Goal: Task Accomplishment & Management: Use online tool/utility

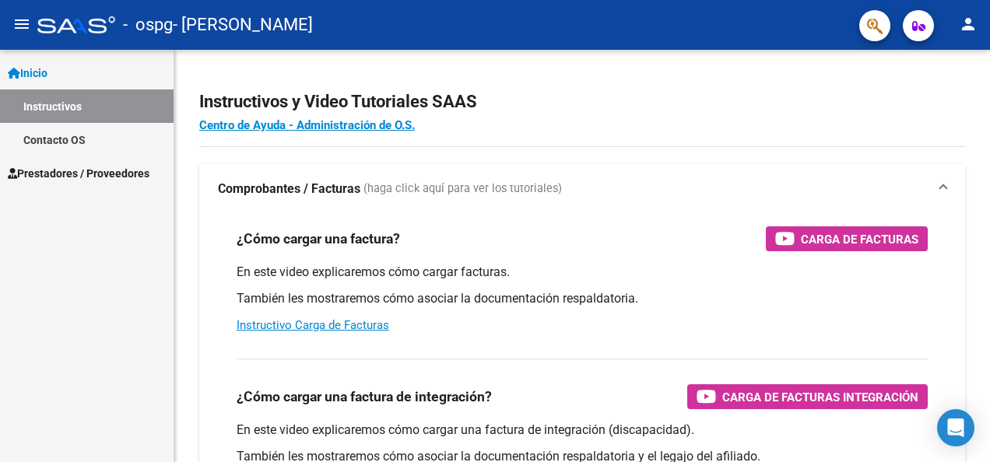
click at [47, 68] on span "Inicio" at bounding box center [28, 73] width 40 height 17
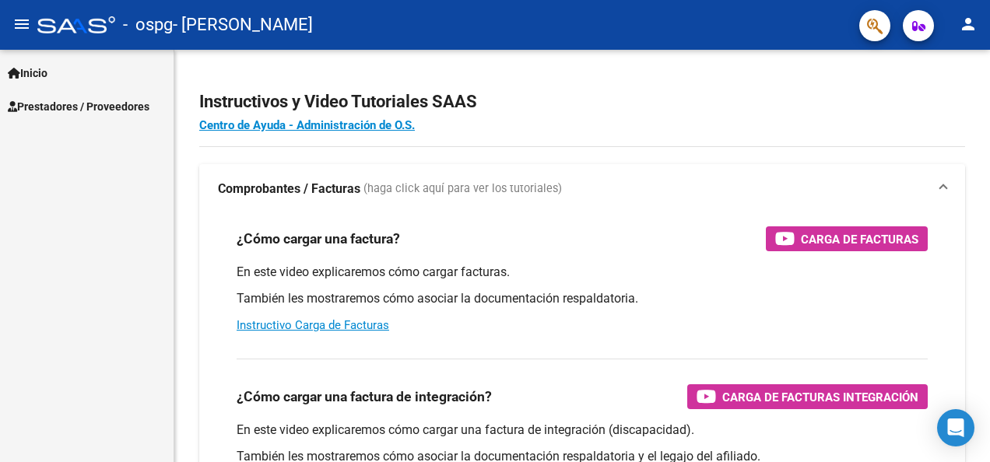
click at [22, 19] on mat-icon "menu" at bounding box center [21, 24] width 19 height 19
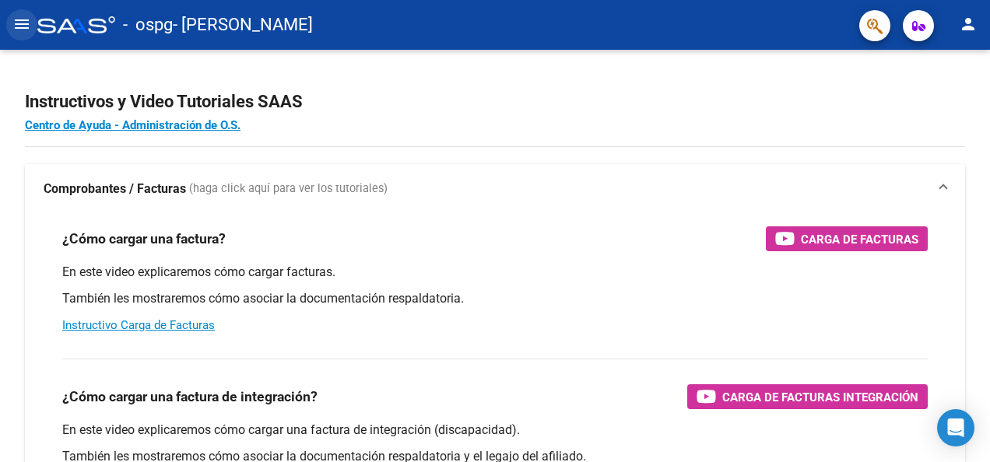
click at [26, 16] on mat-icon "menu" at bounding box center [21, 24] width 19 height 19
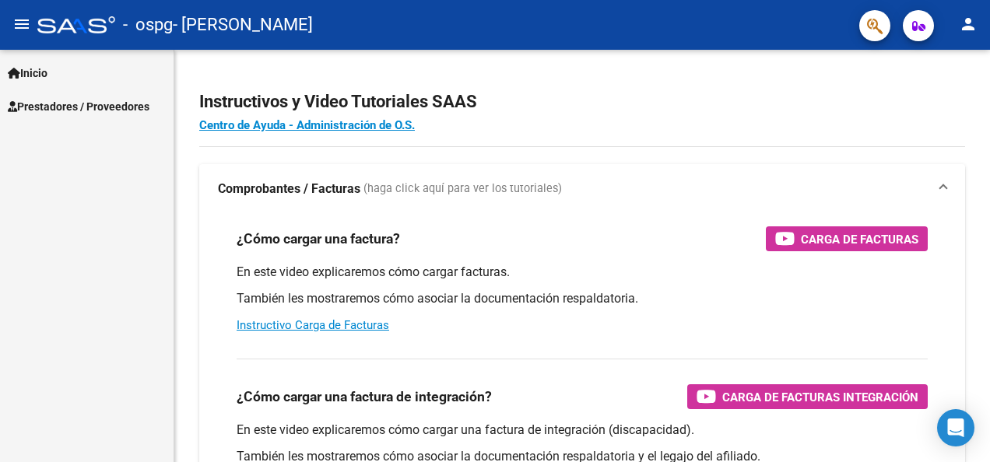
click at [46, 106] on span "Prestadores / Proveedores" at bounding box center [79, 106] width 142 height 17
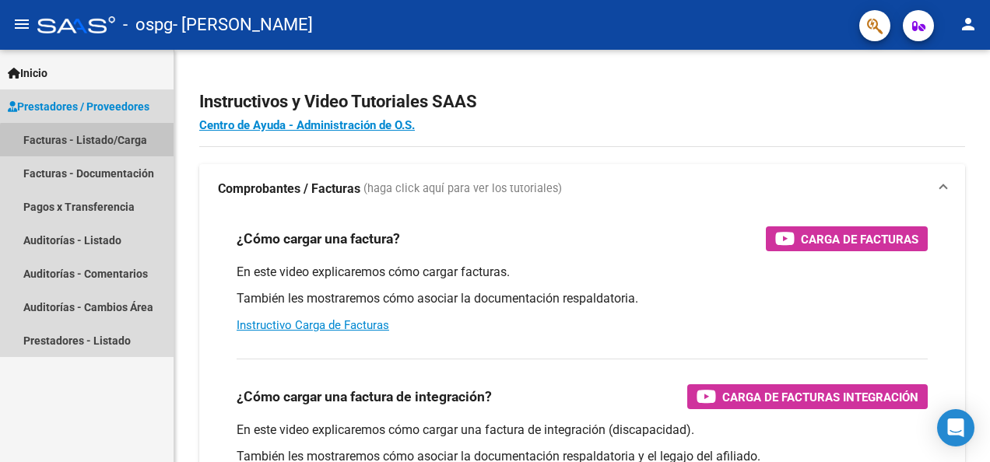
click at [96, 146] on link "Facturas - Listado/Carga" at bounding box center [87, 139] width 174 height 33
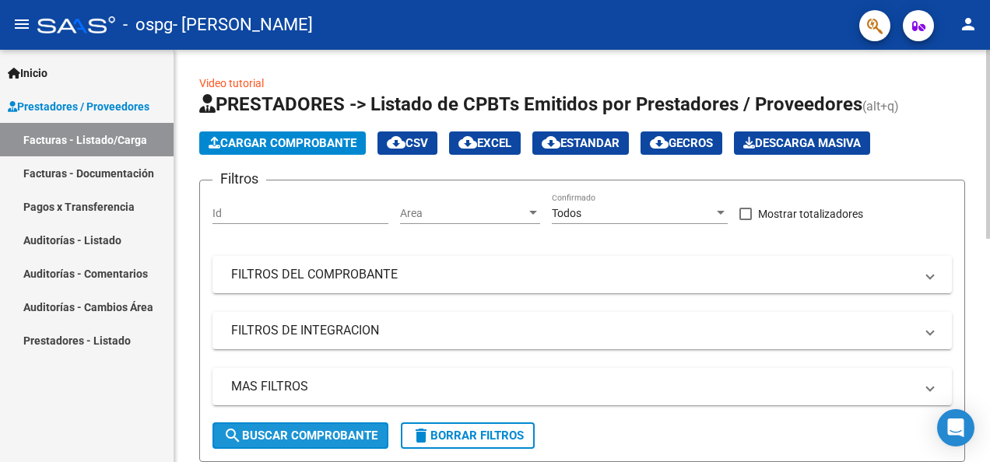
click at [295, 431] on span "search Buscar Comprobante" at bounding box center [300, 436] width 154 height 14
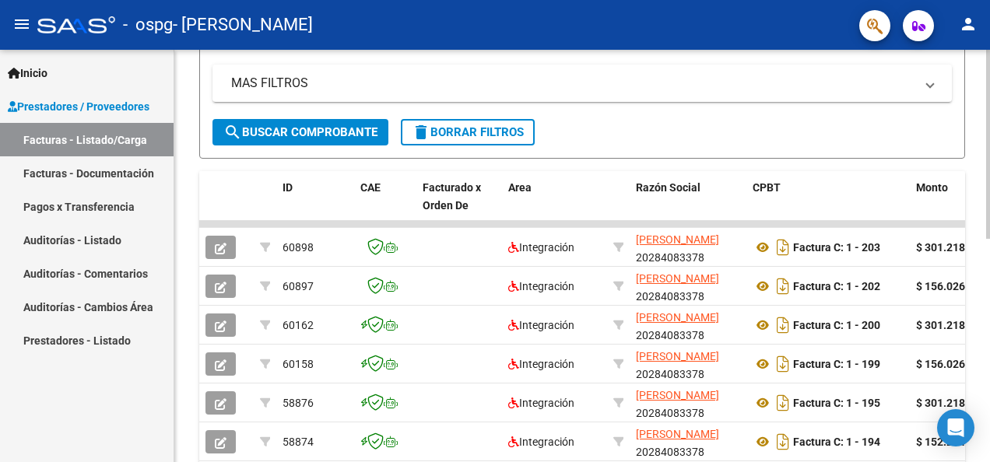
scroll to position [330, 0]
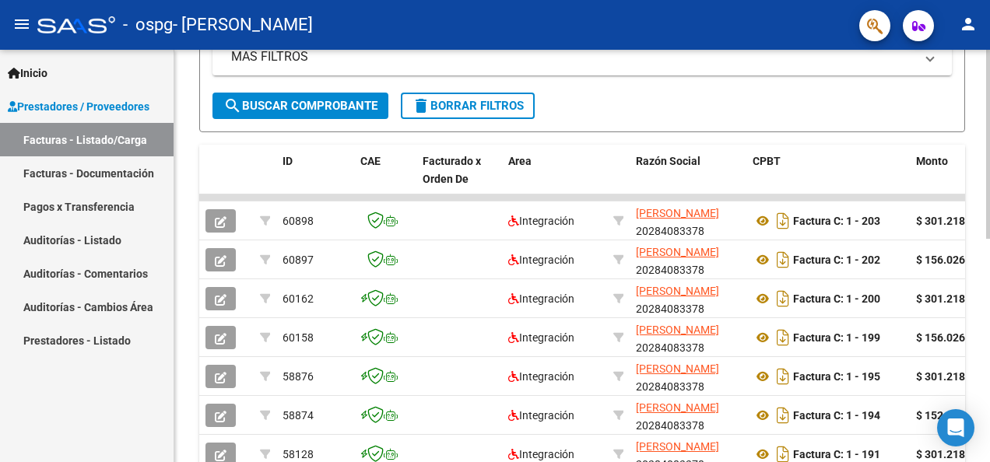
click at [982, 302] on div "Video tutorial PRESTADORES -> Listado de CPBTs Emitidos por Prestadores / Prove…" at bounding box center [584, 163] width 820 height 887
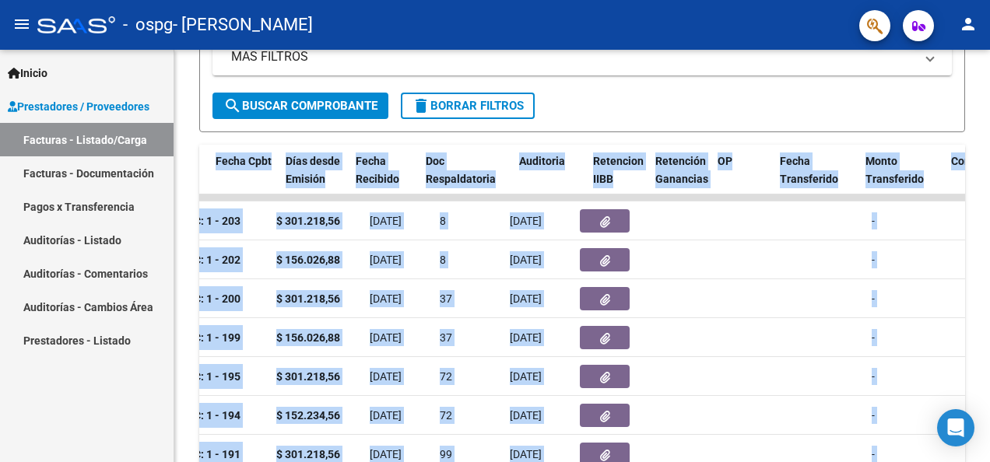
drag, startPoint x: 778, startPoint y: 193, endPoint x: 992, endPoint y: 235, distance: 218.1
click at [989, 235] on html "menu - ospg - [PERSON_NAME] N person Inicio Instructivos Contacto OS Prestadore…" at bounding box center [495, 231] width 990 height 462
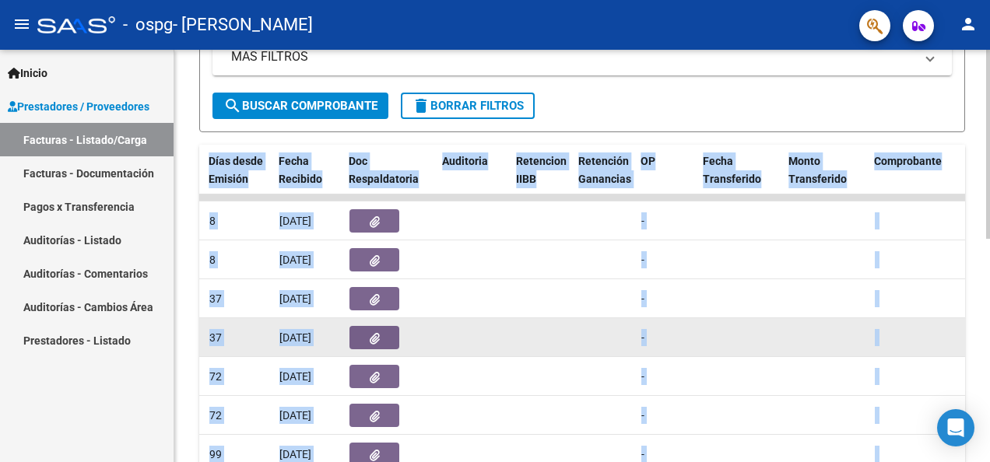
click at [925, 333] on div at bounding box center [939, 338] width 128 height 18
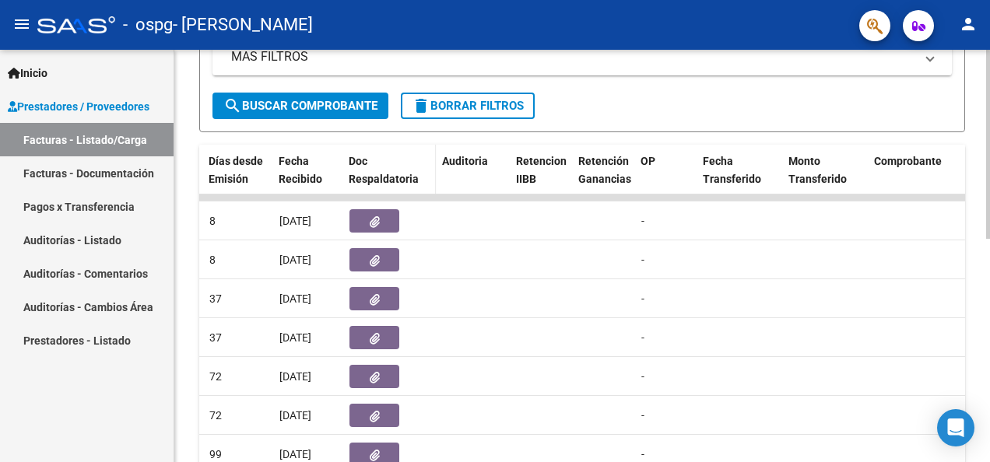
drag, startPoint x: 484, startPoint y: 199, endPoint x: 416, endPoint y: 193, distance: 68.8
click at [416, 193] on div "ID CAE Facturado x Orden De Area Razón Social CPBT Monto Fecha Cpbt Días desde …" at bounding box center [582, 351] width 766 height 412
drag, startPoint x: 428, startPoint y: 197, endPoint x: 396, endPoint y: 191, distance: 32.4
click at [396, 191] on div "ID CAE Facturado x Orden De Area Razón Social CPBT Monto Fecha Cpbt Días desde …" at bounding box center [582, 351] width 766 height 412
drag, startPoint x: 353, startPoint y: 195, endPoint x: 343, endPoint y: 194, distance: 9.5
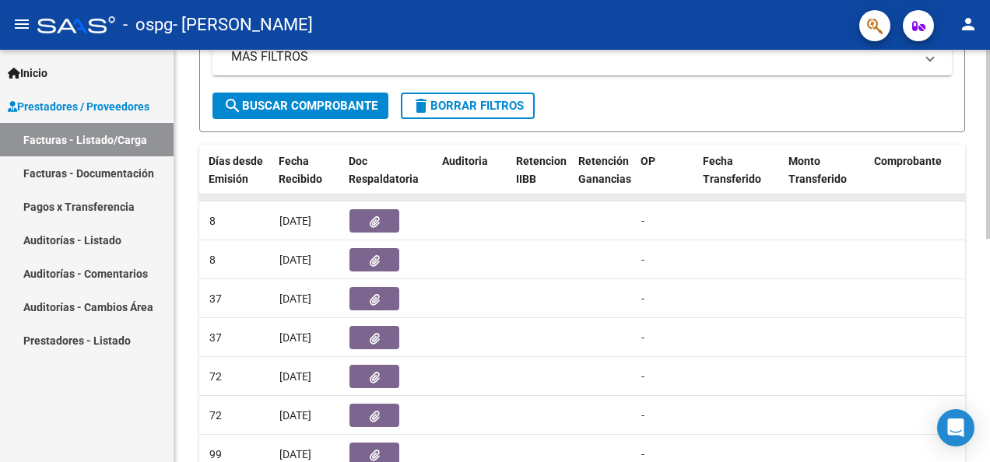
click at [343, 195] on datatable-body-cell at bounding box center [389, 198] width 93 height 6
drag, startPoint x: 504, startPoint y: 197, endPoint x: 416, endPoint y: 192, distance: 88.1
click at [444, 192] on div "ID CAE Facturado x Orden De Area Razón Social CPBT Monto Fecha Cpbt Días desde …" at bounding box center [582, 351] width 766 height 412
click at [417, 192] on datatable-header-cell "Doc Respaldatoria" at bounding box center [388, 179] width 93 height 68
drag, startPoint x: 470, startPoint y: 198, endPoint x: 325, endPoint y: 181, distance: 146.5
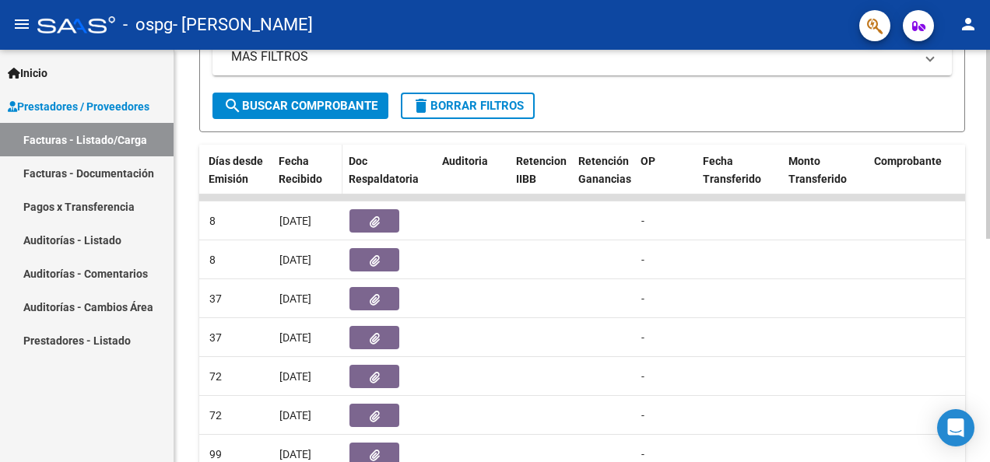
click at [400, 181] on div "ID CAE Facturado x Orden De Area Razón Social CPBT Monto Fecha Cpbt Días desde …" at bounding box center [582, 351] width 766 height 412
drag, startPoint x: 221, startPoint y: 198, endPoint x: 241, endPoint y: 199, distance: 20.3
click at [241, 199] on datatable-body-cell at bounding box center [238, 198] width 70 height 6
click at [244, 196] on datatable-body-cell at bounding box center [238, 198] width 70 height 6
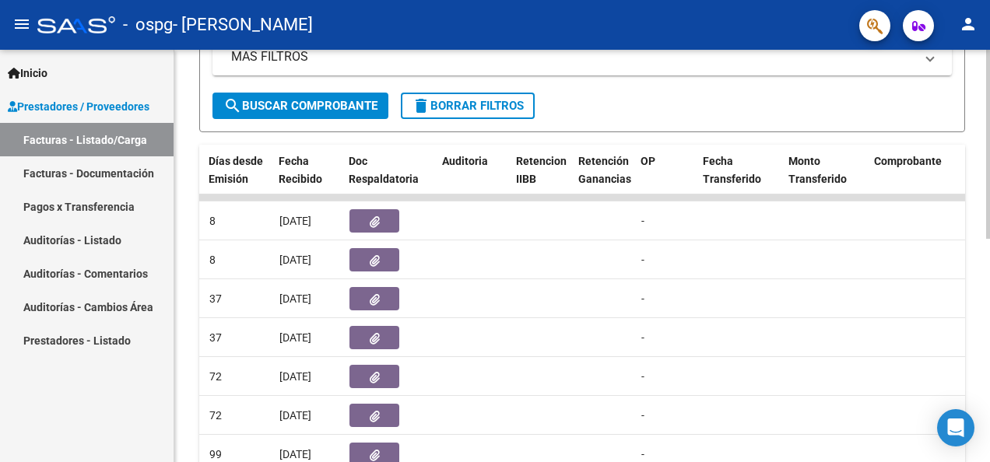
drag, startPoint x: 929, startPoint y: 196, endPoint x: 898, endPoint y: 191, distance: 31.5
click at [898, 191] on div "ID CAE Facturado x Orden De Area Razón Social CPBT Monto Fecha Cpbt Días desde …" at bounding box center [582, 351] width 766 height 412
drag, startPoint x: 912, startPoint y: 196, endPoint x: 834, endPoint y: 185, distance: 78.6
click at [834, 185] on div "ID CAE Facturado x Orden De Area Razón Social CPBT Monto Fecha Cpbt Días desde …" at bounding box center [582, 351] width 766 height 412
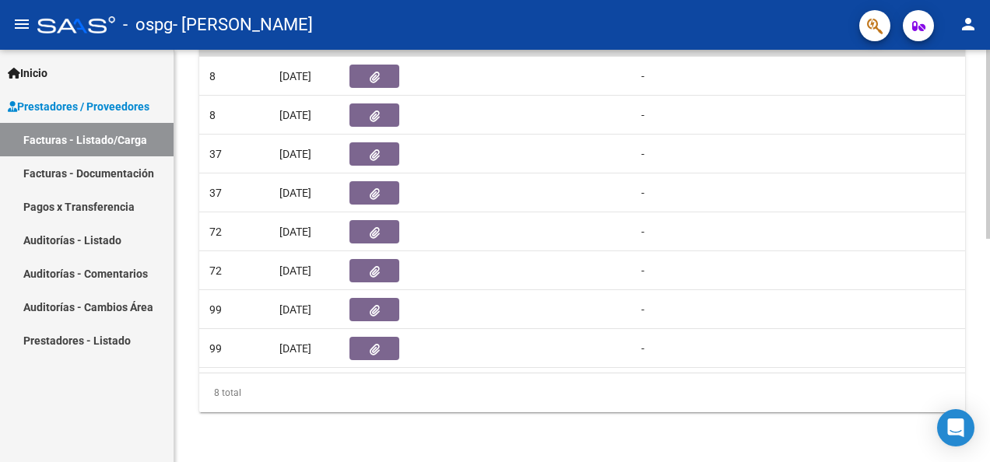
click at [955, 427] on body "menu - ospg - [PERSON_NAME] N person Inicio Instructivos Contacto OS Prestadore…" at bounding box center [495, 231] width 990 height 462
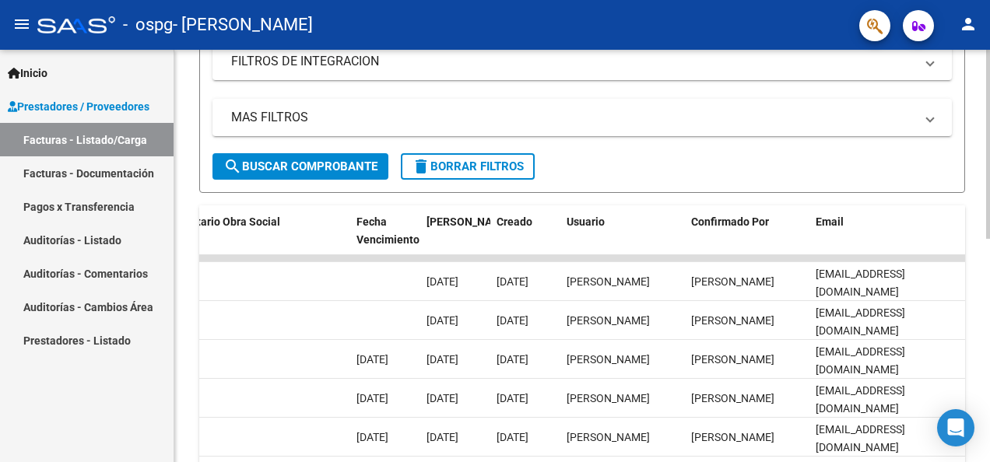
scroll to position [252, 0]
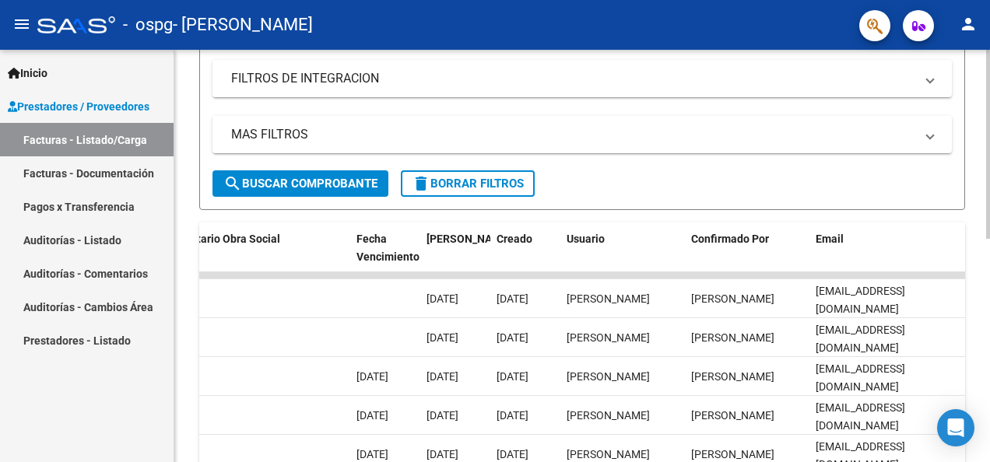
click at [989, 271] on html "menu - ospg - [PERSON_NAME] N person Inicio Instructivos Contacto OS Prestadore…" at bounding box center [495, 231] width 990 height 462
